Goal: Browse casually

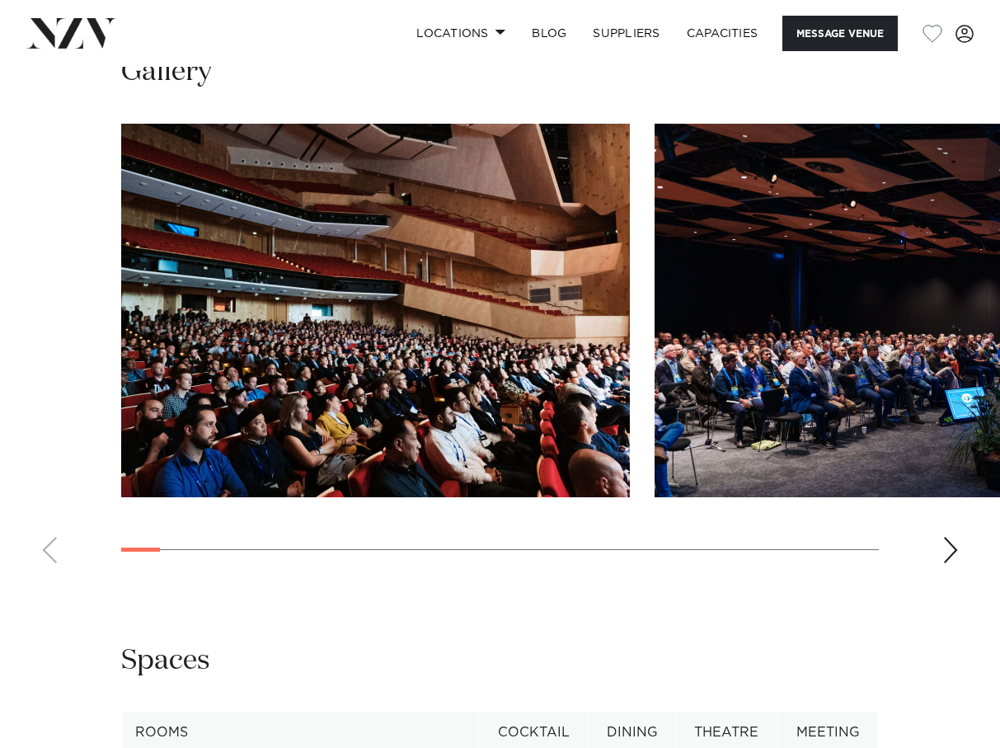
scroll to position [1470, 0]
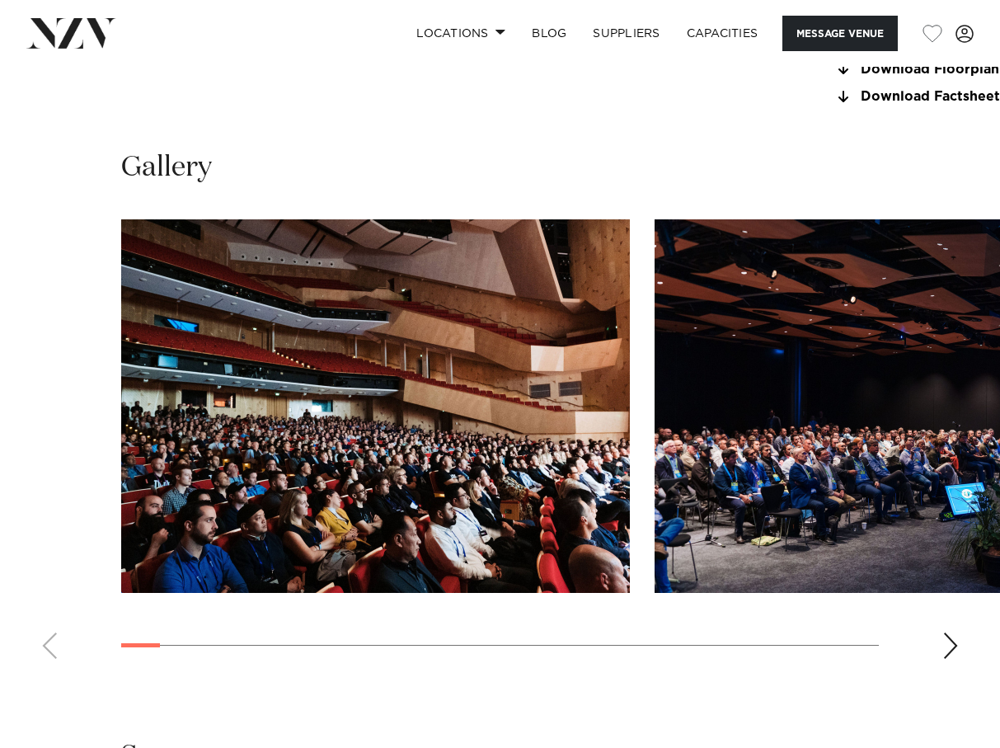
click at [950, 633] on div "Next slide" at bounding box center [951, 646] width 16 height 26
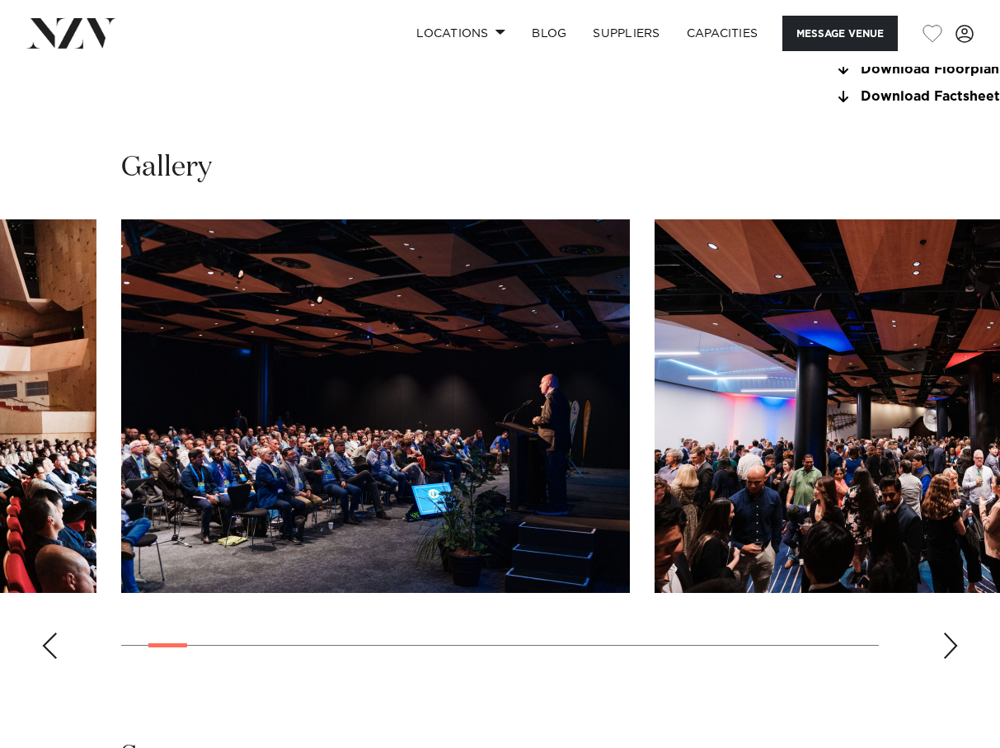
click at [950, 633] on div "Next slide" at bounding box center [951, 646] width 16 height 26
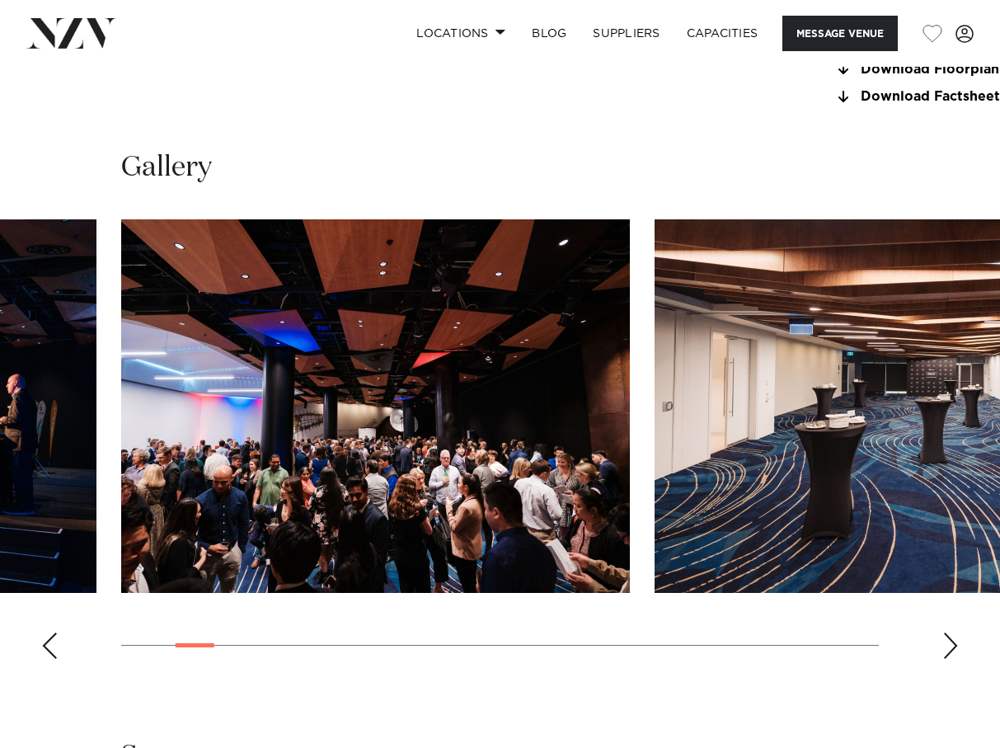
click at [950, 633] on div "Next slide" at bounding box center [951, 646] width 16 height 26
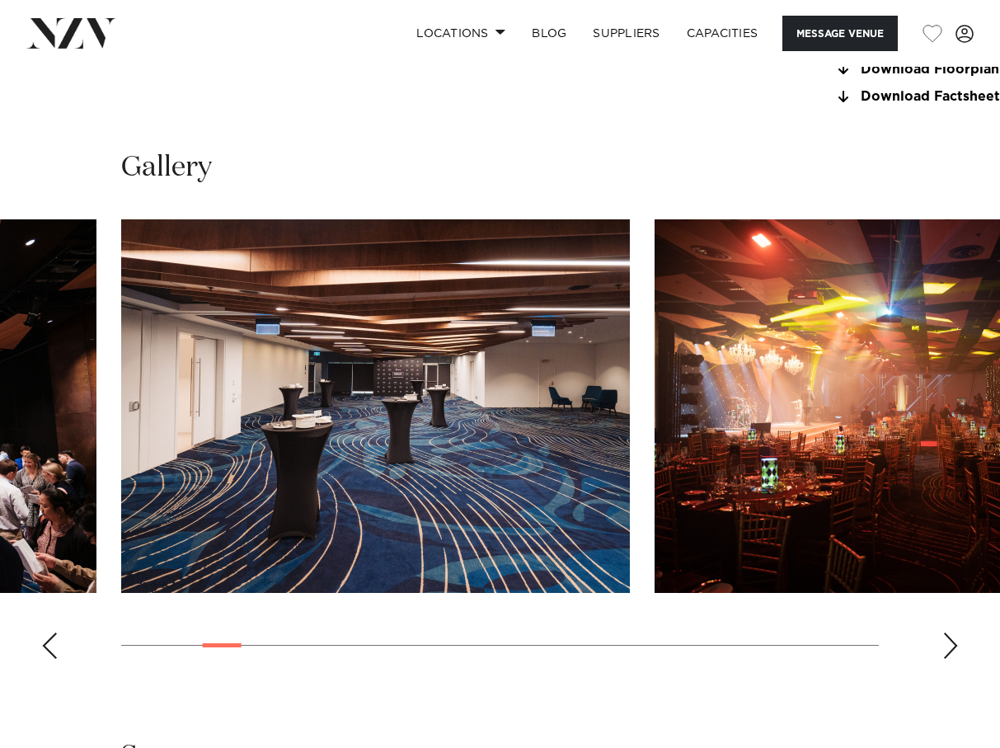
click at [950, 633] on div "Next slide" at bounding box center [951, 646] width 16 height 26
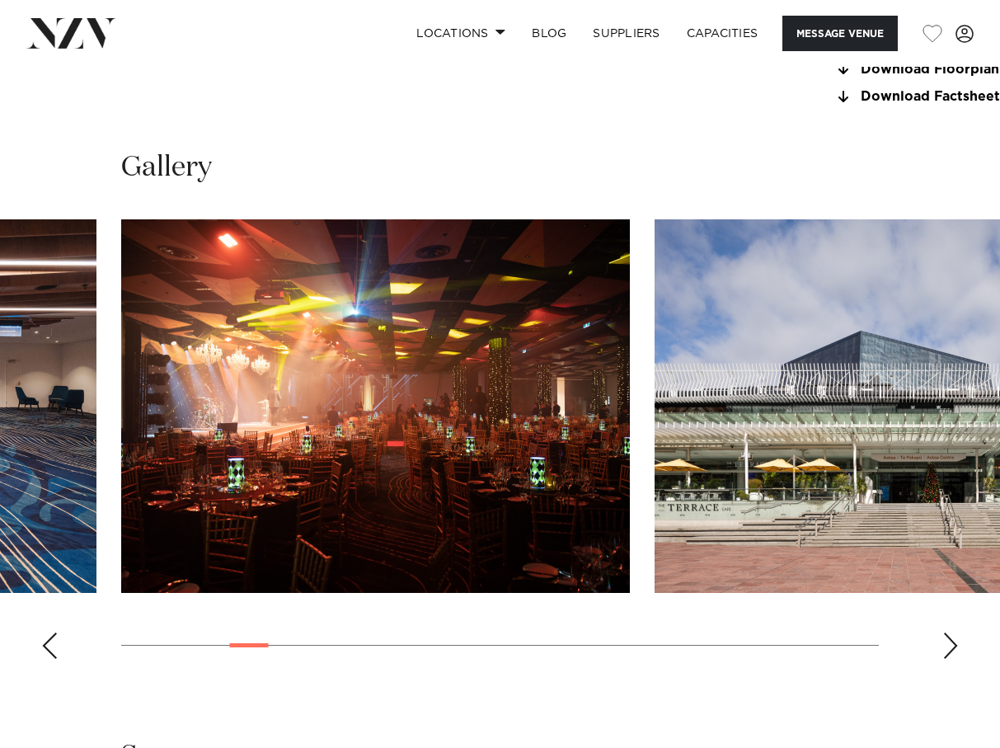
click at [950, 633] on div "Next slide" at bounding box center [951, 646] width 16 height 26
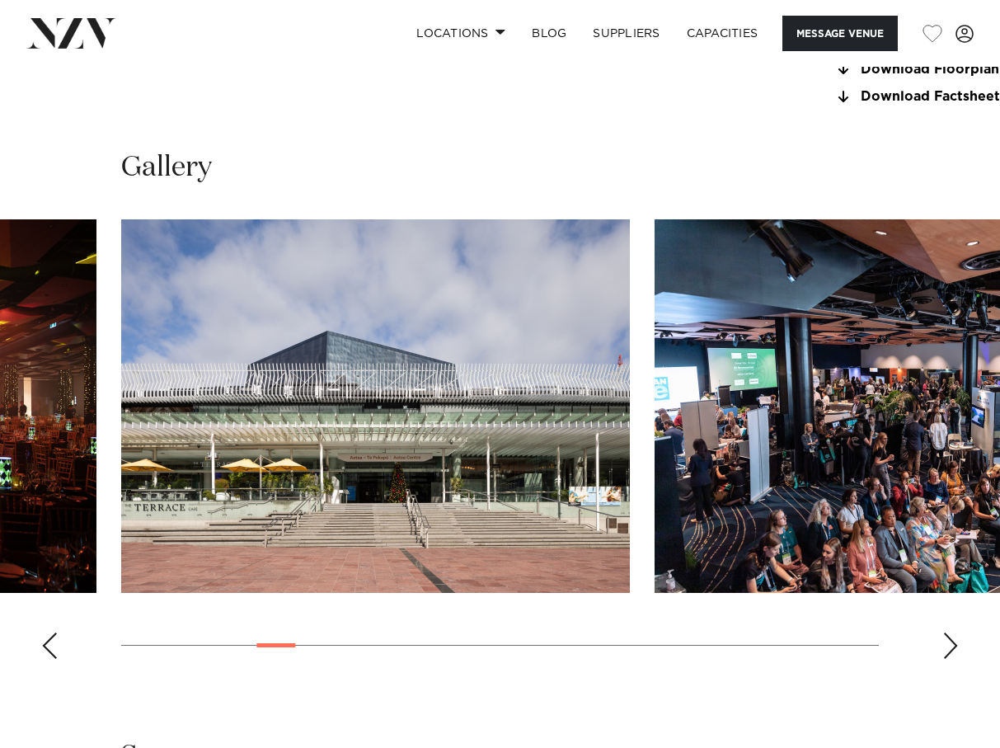
click at [950, 633] on div "Next slide" at bounding box center [951, 646] width 16 height 26
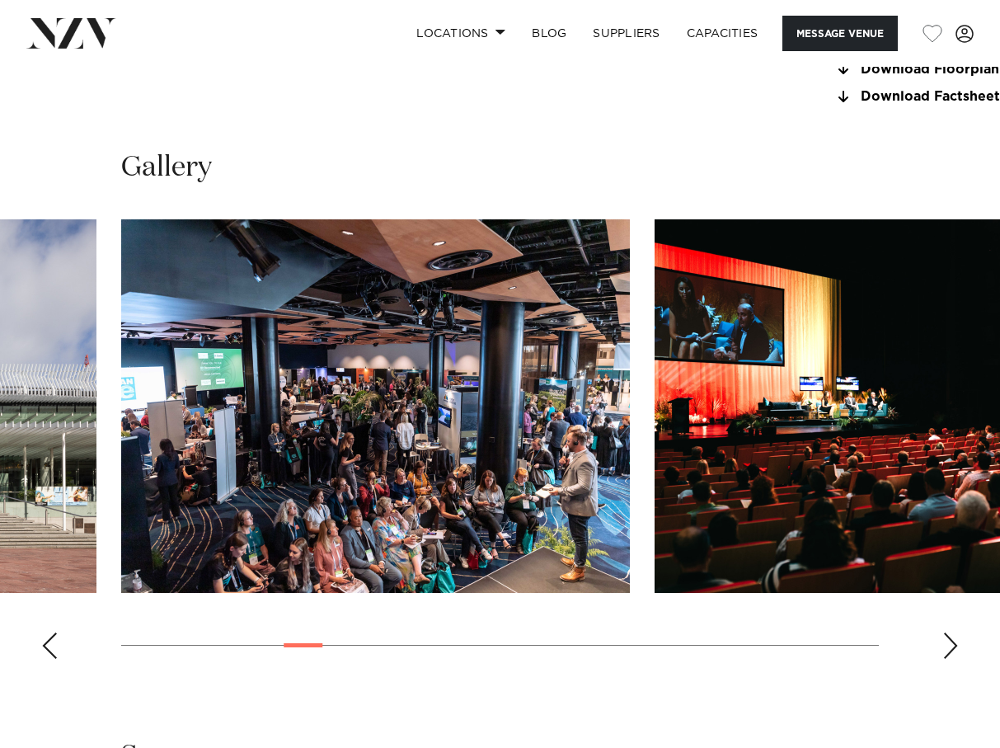
click at [953, 633] on div "Next slide" at bounding box center [951, 646] width 16 height 26
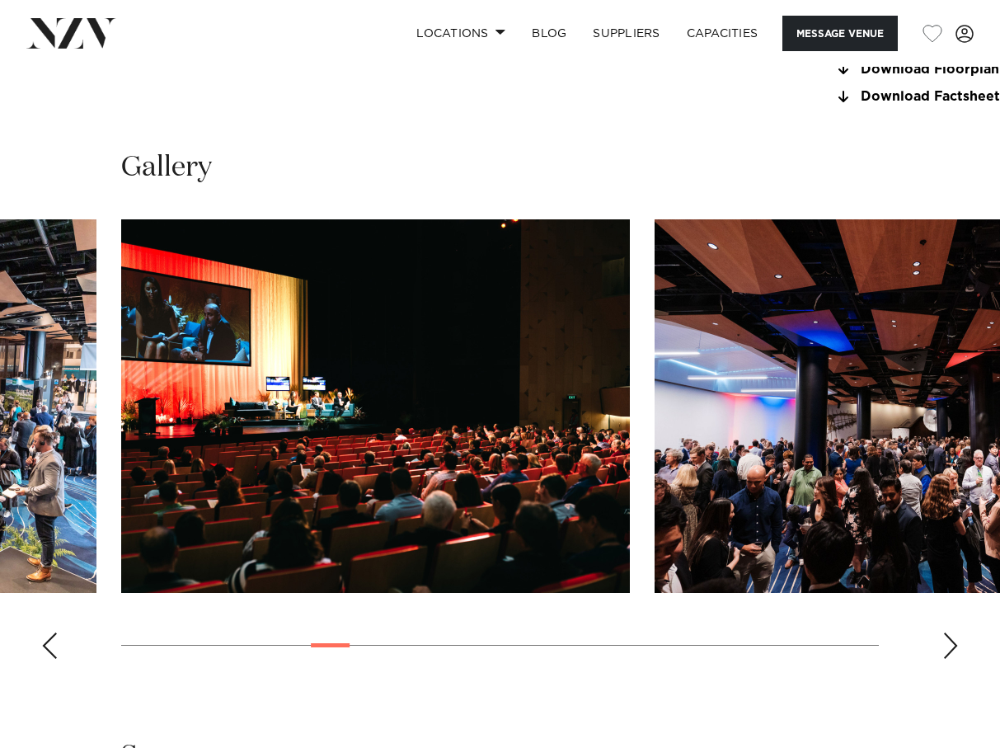
click at [954, 633] on div "Next slide" at bounding box center [951, 646] width 16 height 26
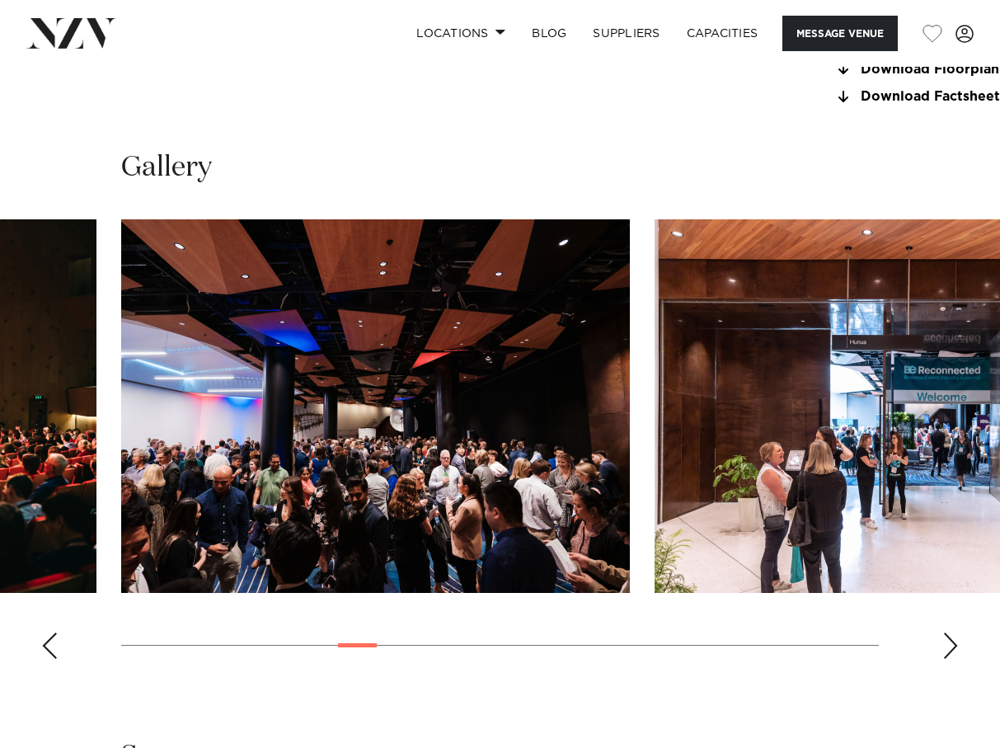
click at [953, 633] on div "Next slide" at bounding box center [951, 646] width 16 height 26
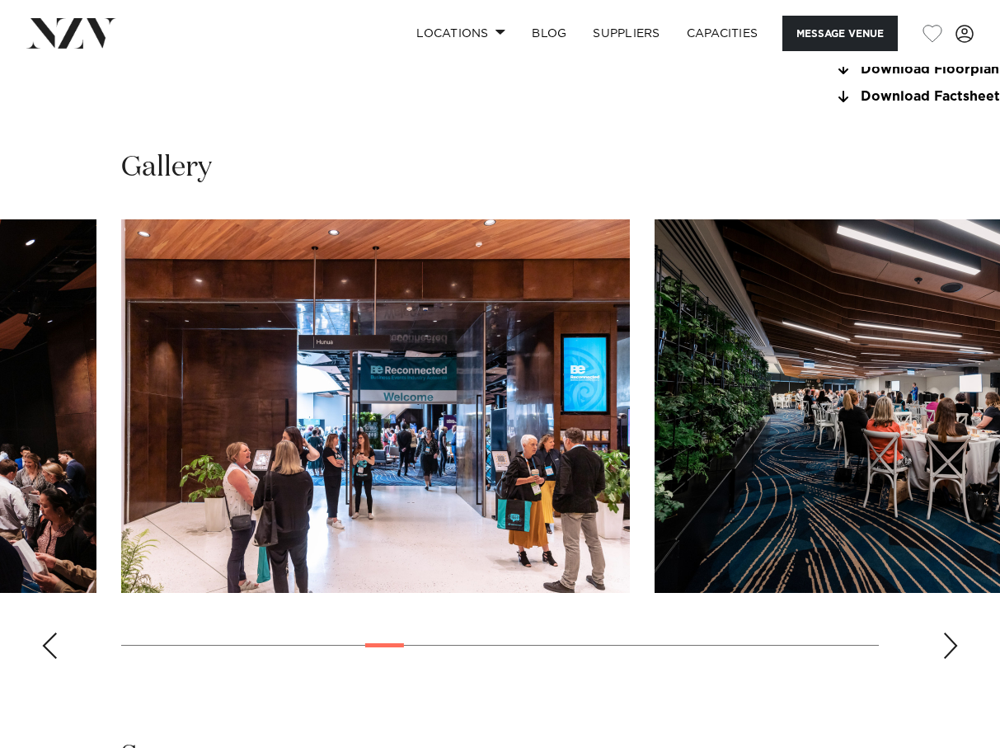
click at [953, 633] on div "Next slide" at bounding box center [951, 646] width 16 height 26
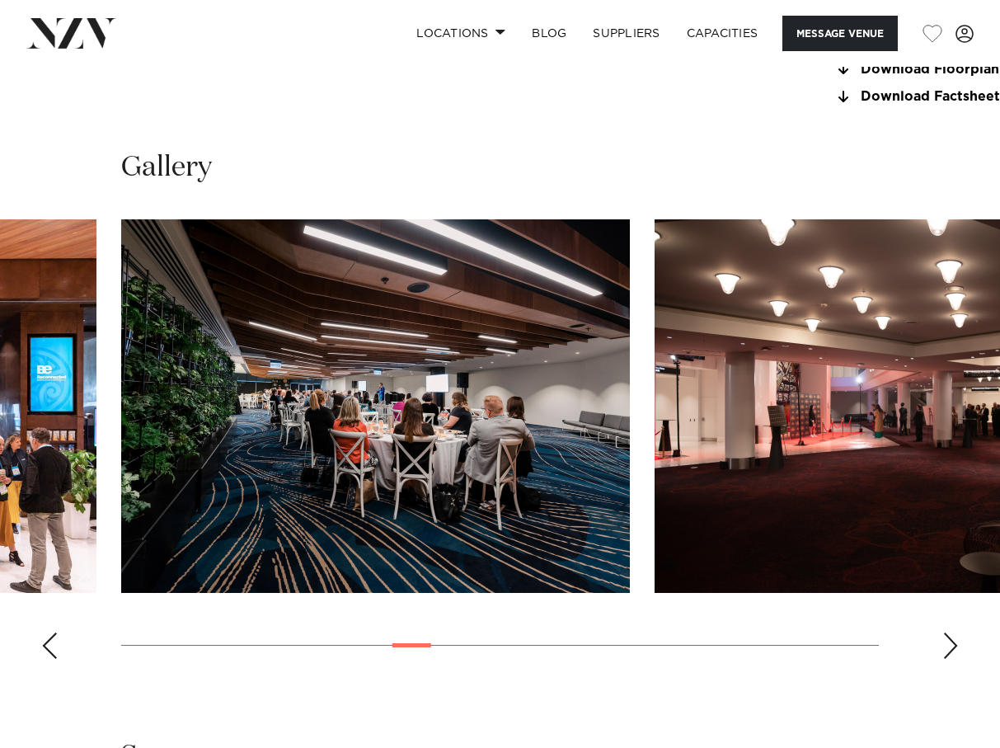
click at [953, 633] on div "Next slide" at bounding box center [951, 646] width 16 height 26
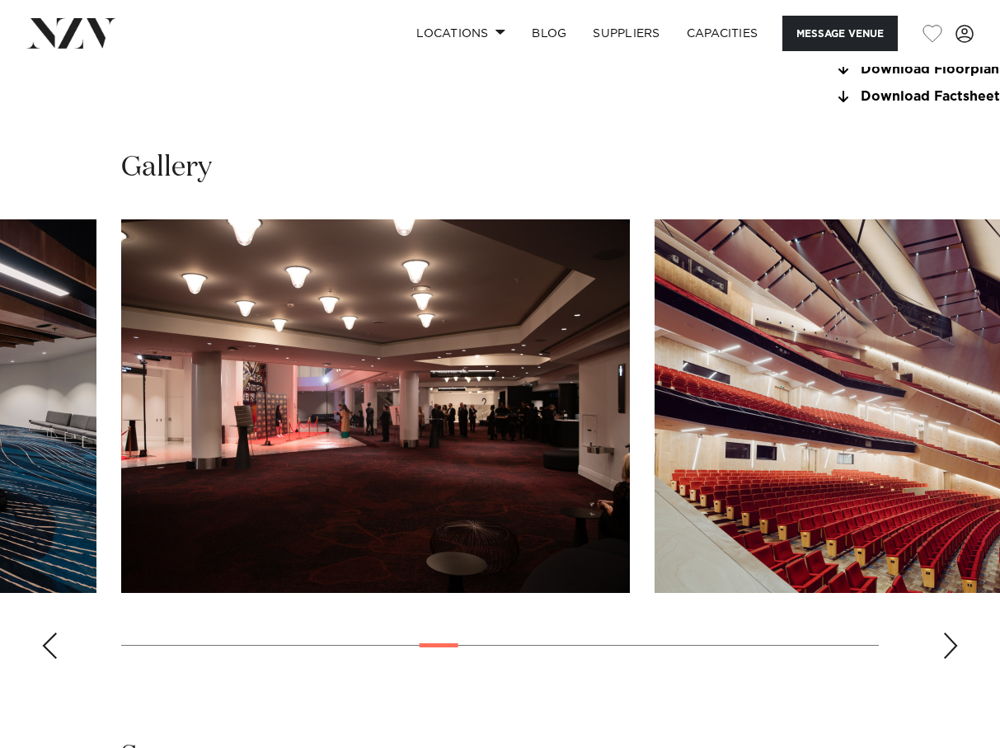
click at [954, 633] on div "Next slide" at bounding box center [951, 646] width 16 height 26
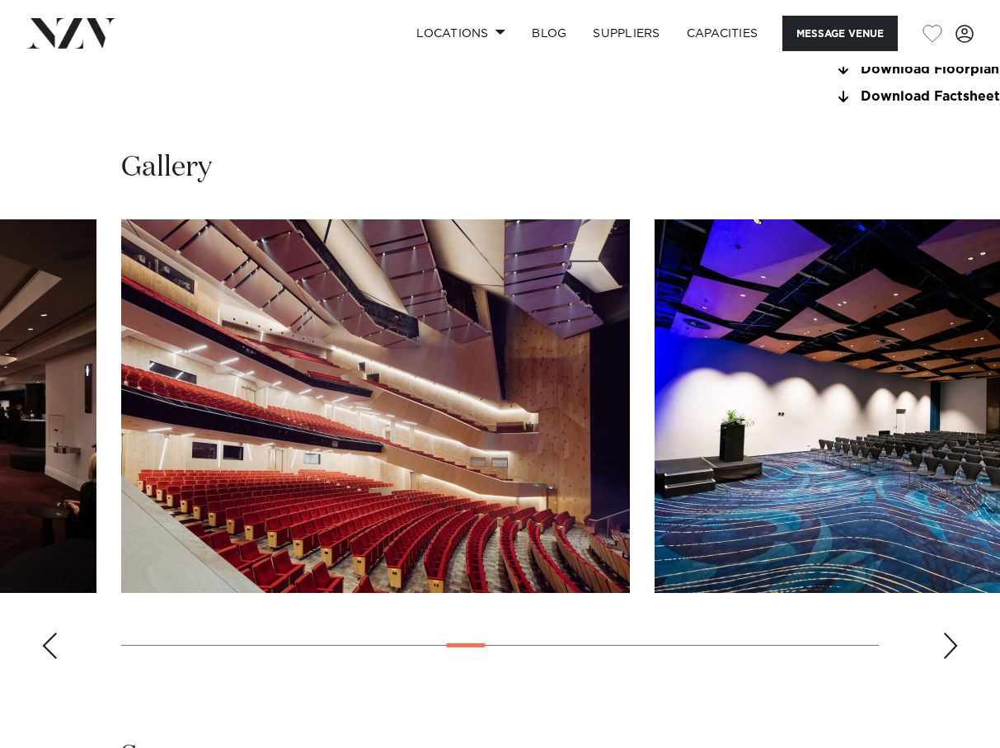
click at [954, 633] on div "Next slide" at bounding box center [951, 646] width 16 height 26
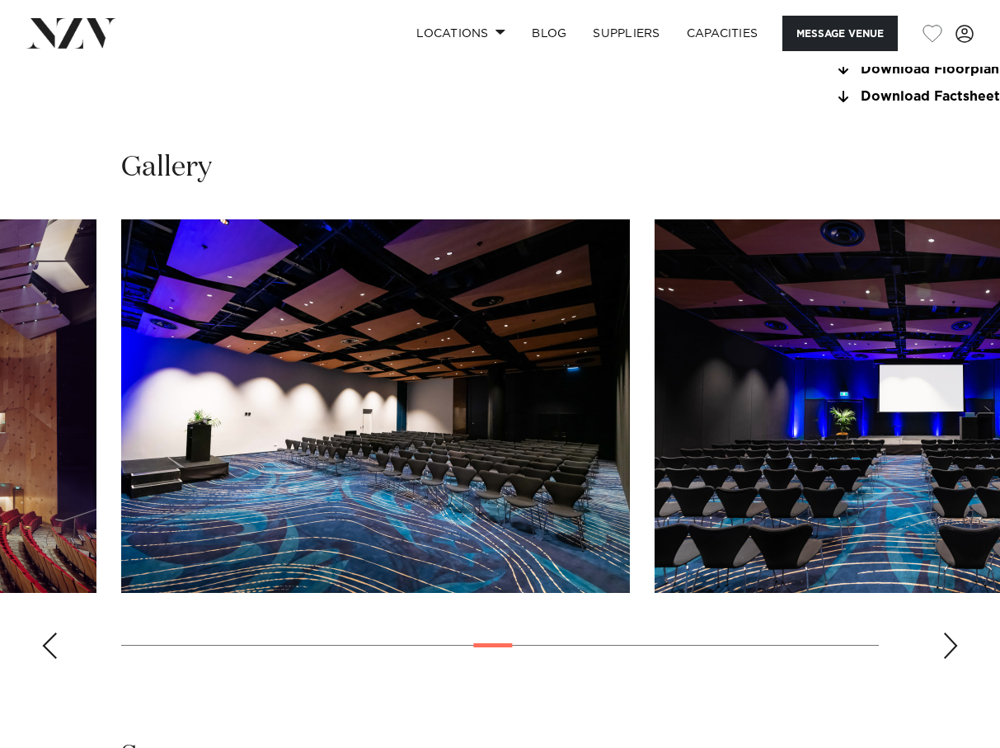
click at [954, 633] on div "Next slide" at bounding box center [951, 646] width 16 height 26
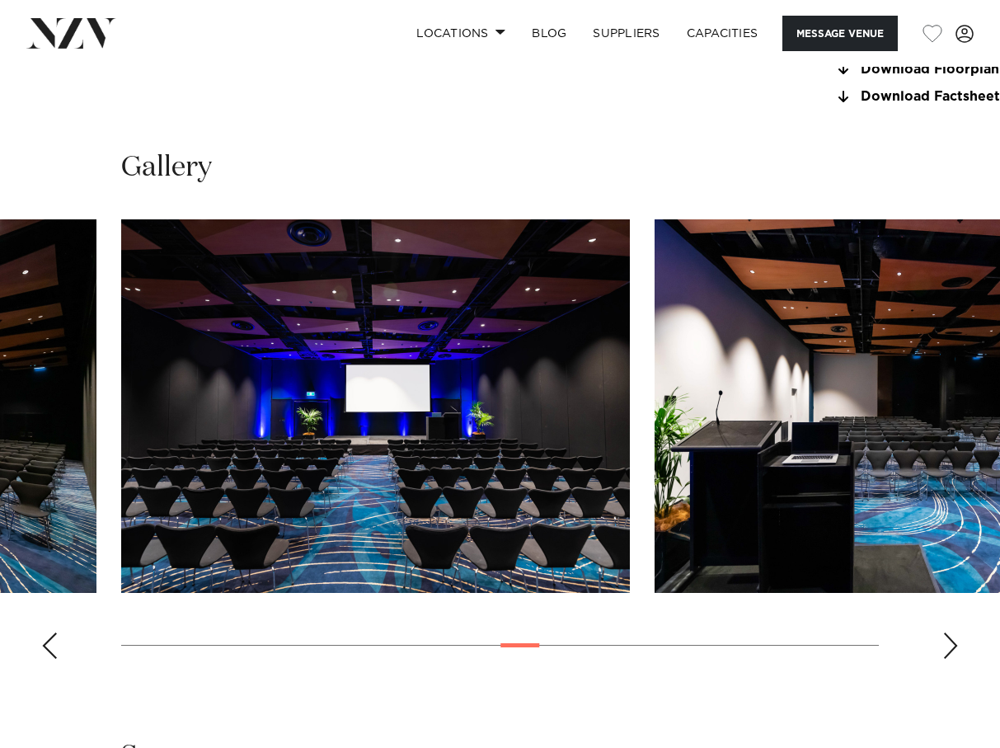
click at [954, 633] on div "Next slide" at bounding box center [951, 646] width 16 height 26
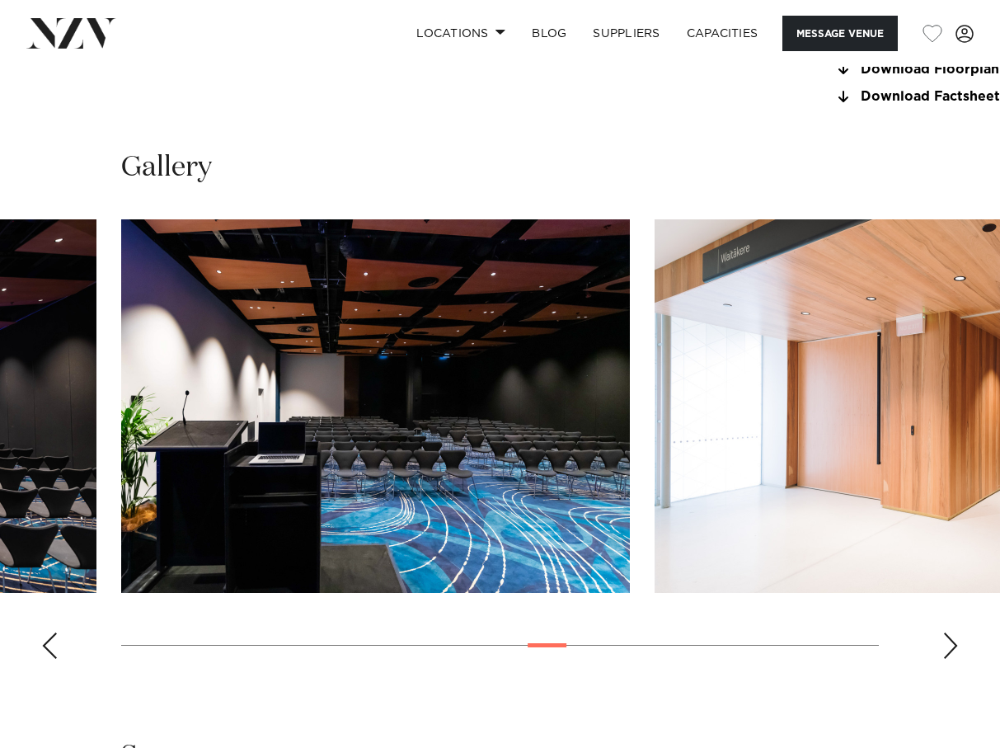
click at [954, 633] on div "Next slide" at bounding box center [951, 646] width 16 height 26
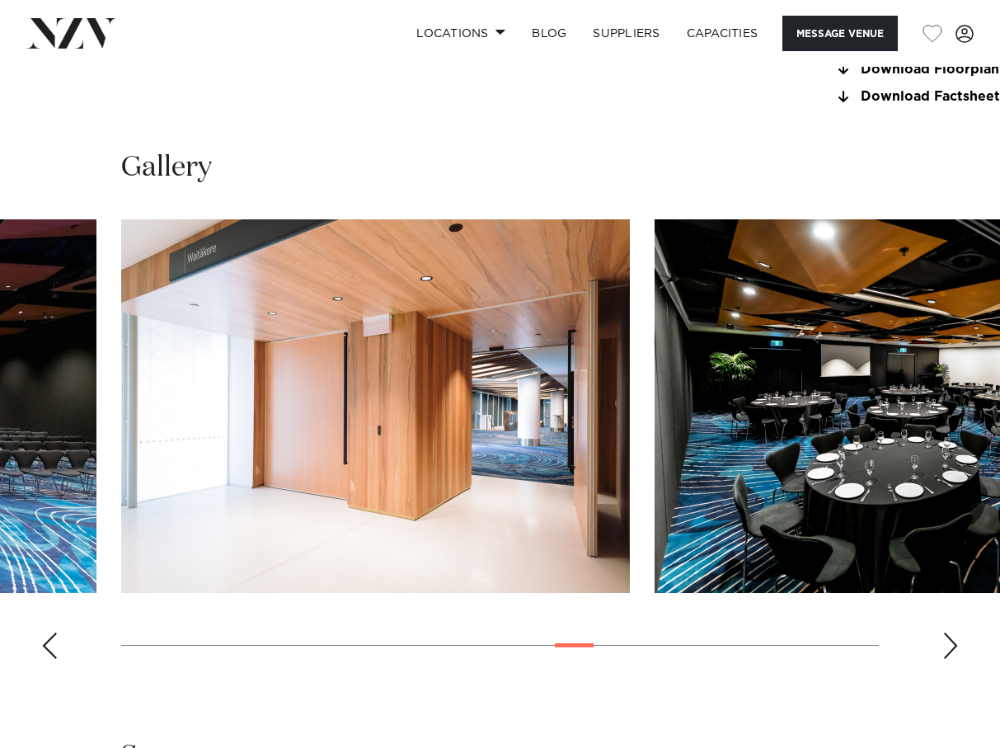
click at [957, 633] on div "Next slide" at bounding box center [951, 646] width 16 height 26
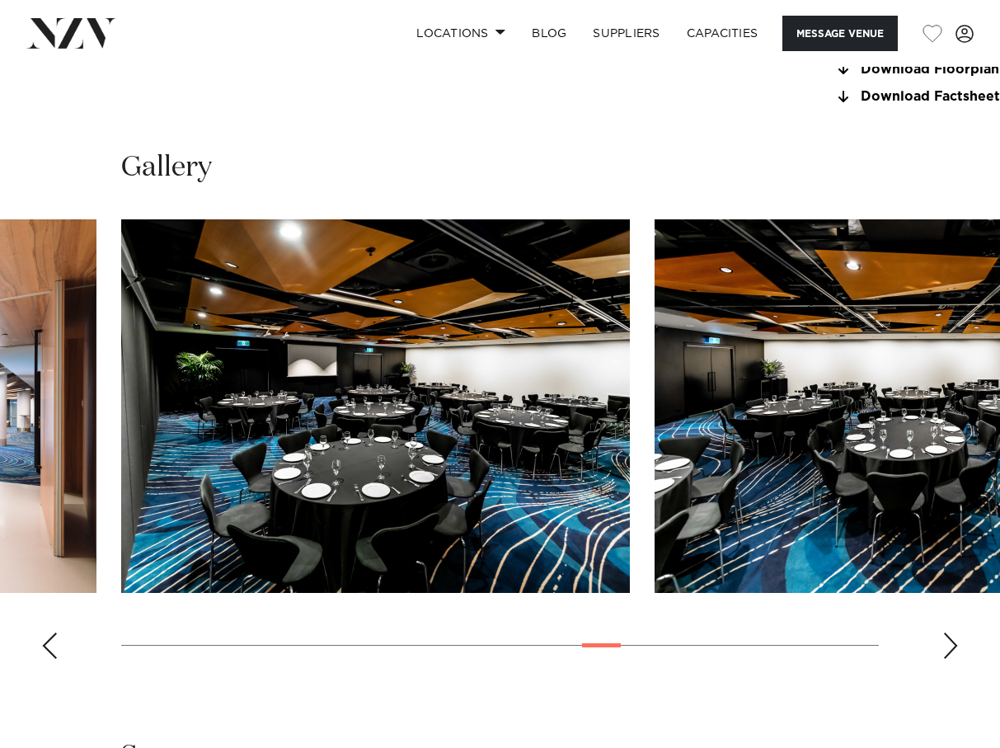
click at [957, 633] on div "Next slide" at bounding box center [951, 646] width 16 height 26
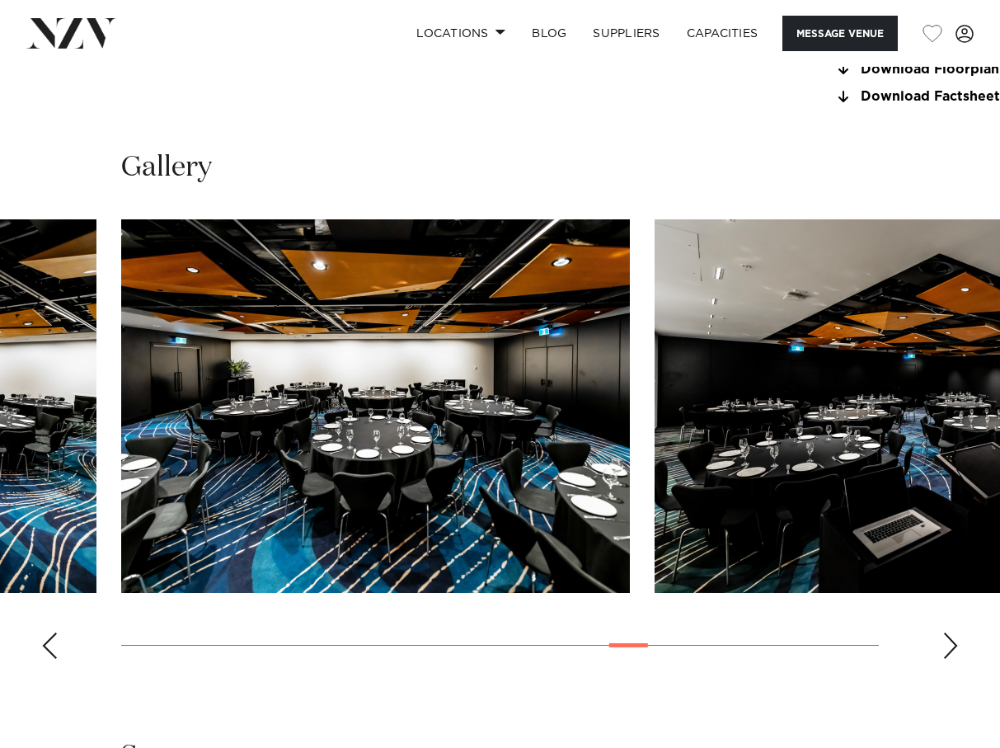
click at [956, 633] on div "Next slide" at bounding box center [951, 646] width 16 height 26
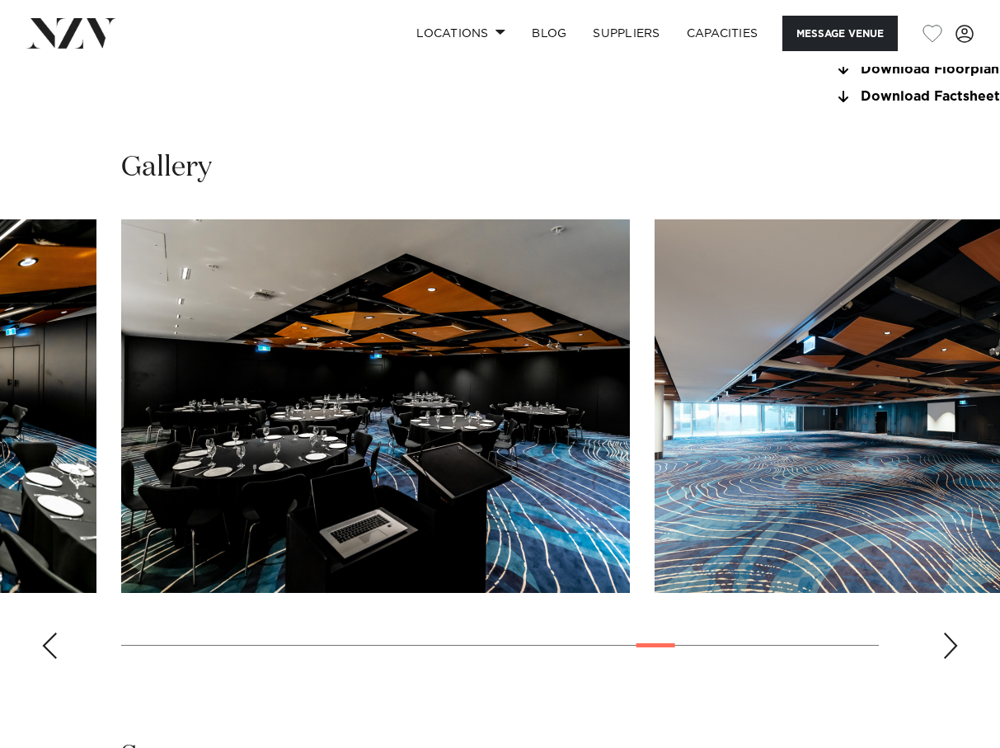
click at [956, 633] on div "Next slide" at bounding box center [951, 646] width 16 height 26
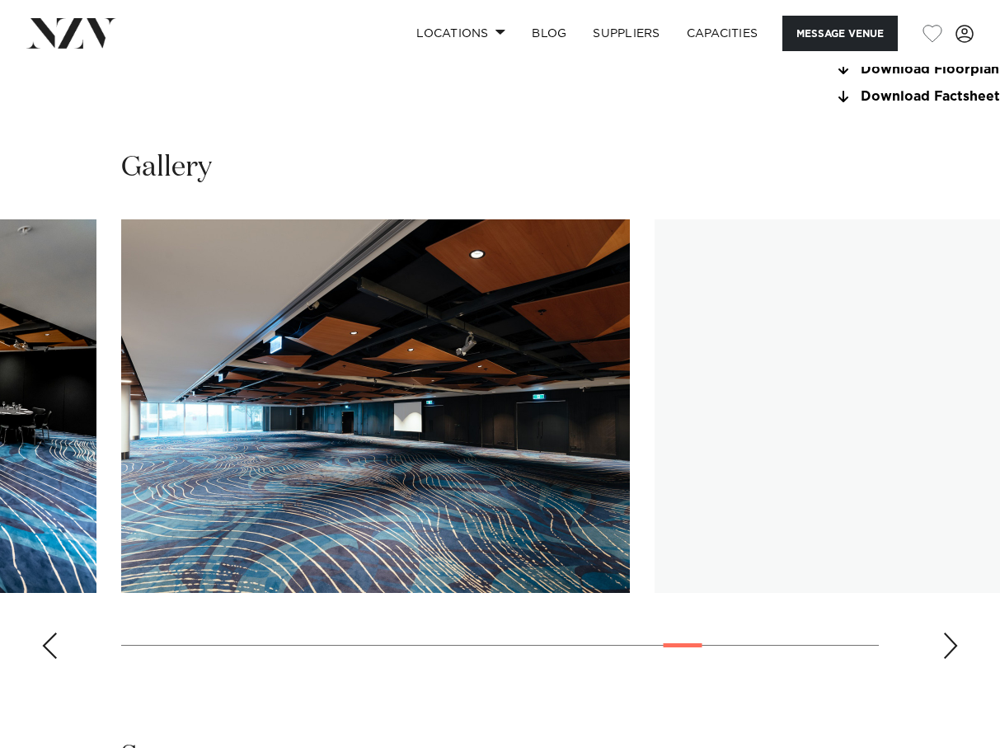
click at [956, 633] on div "Next slide" at bounding box center [951, 646] width 16 height 26
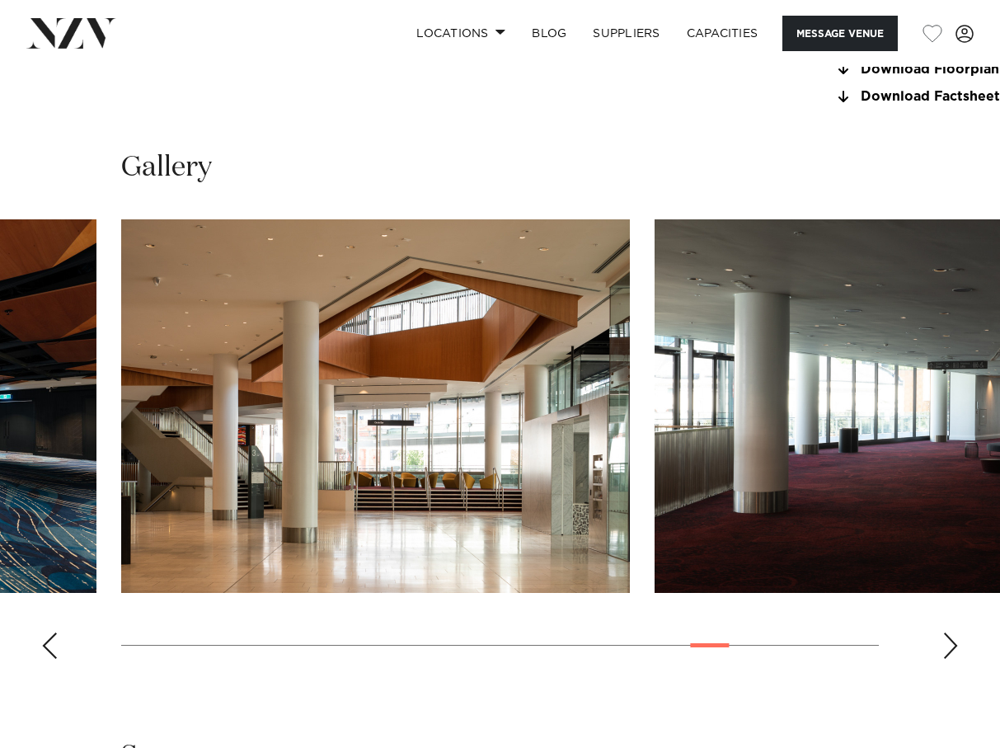
click at [957, 633] on div "Next slide" at bounding box center [951, 646] width 16 height 26
